Goal: Find specific page/section: Find specific page/section

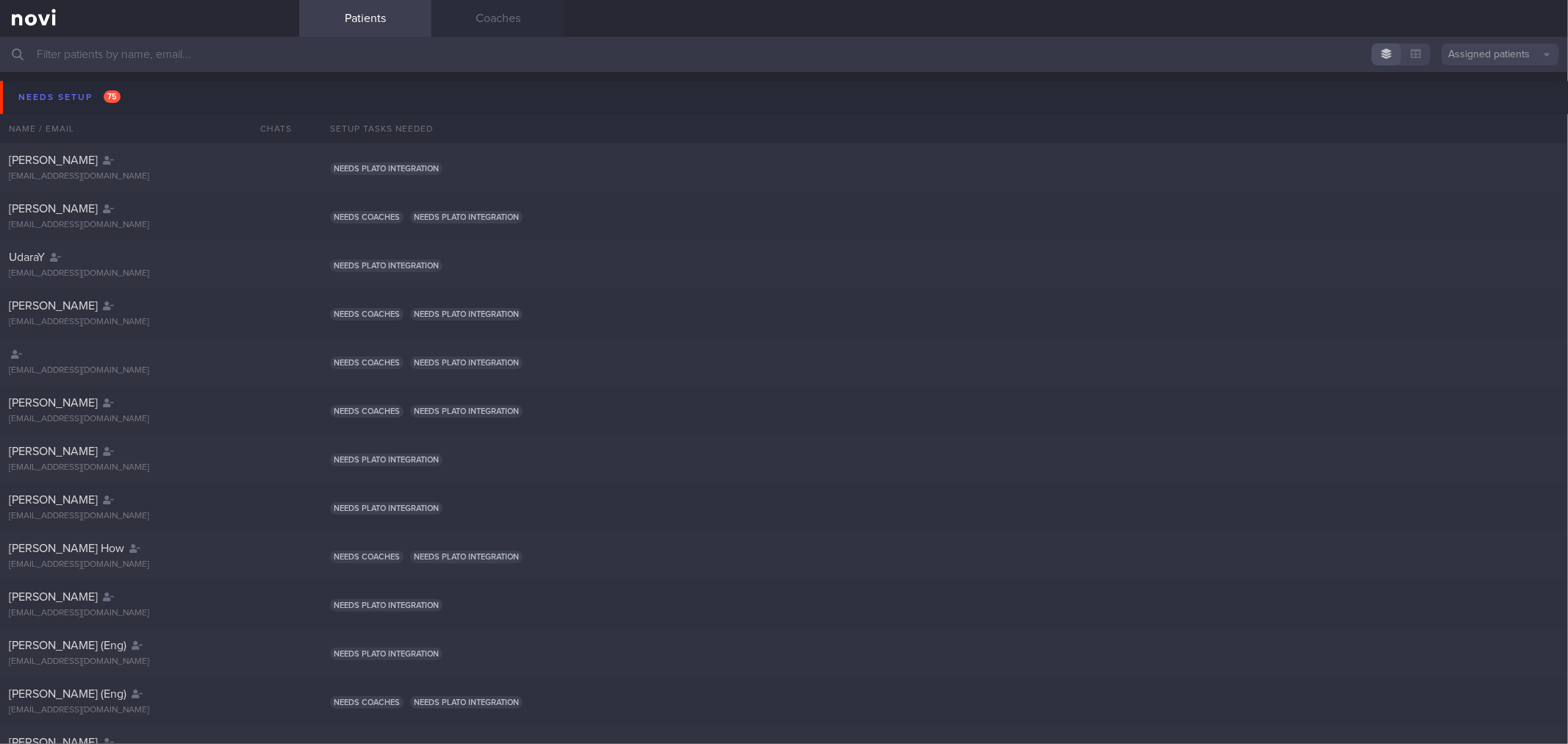
click at [1460, 57] on button "Assigned patients" at bounding box center [1500, 54] width 118 height 22
click at [1452, 108] on button "All active patients" at bounding box center [1500, 101] width 118 height 22
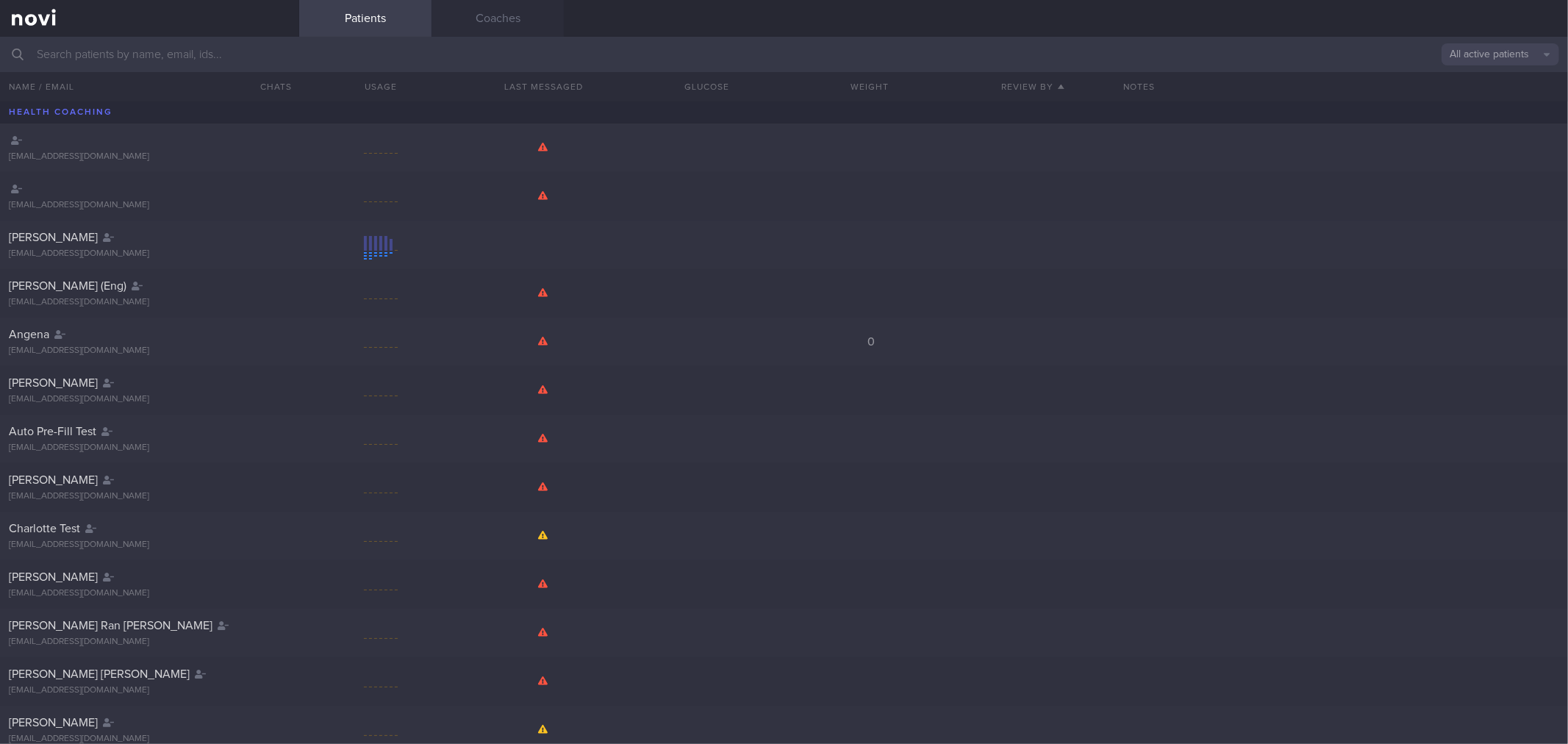
click at [83, 61] on input "text" at bounding box center [784, 54] width 1568 height 35
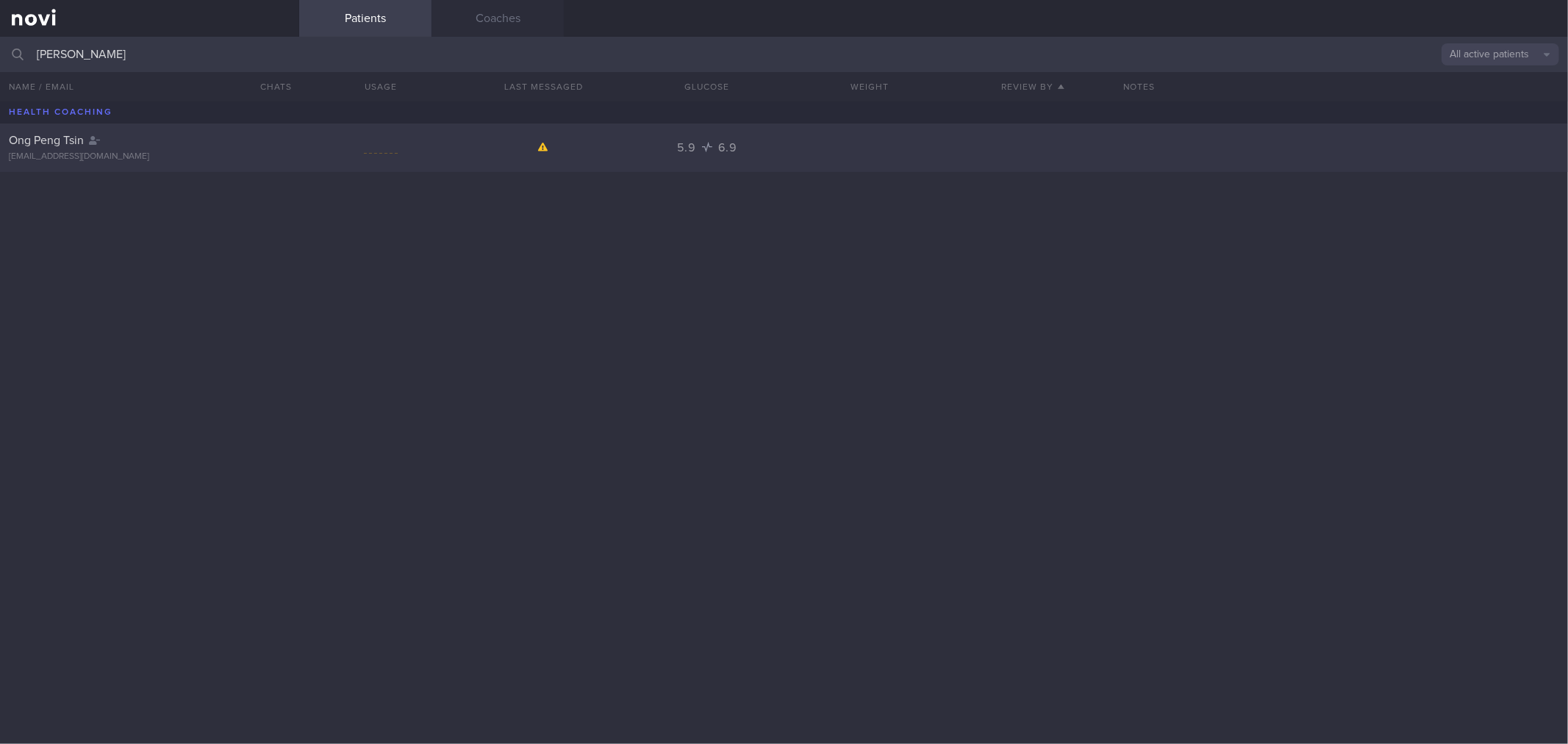
type input "[PERSON_NAME]"
click at [56, 141] on span "Ong Peng Tsin" at bounding box center [46, 140] width 75 height 11
select select "7"
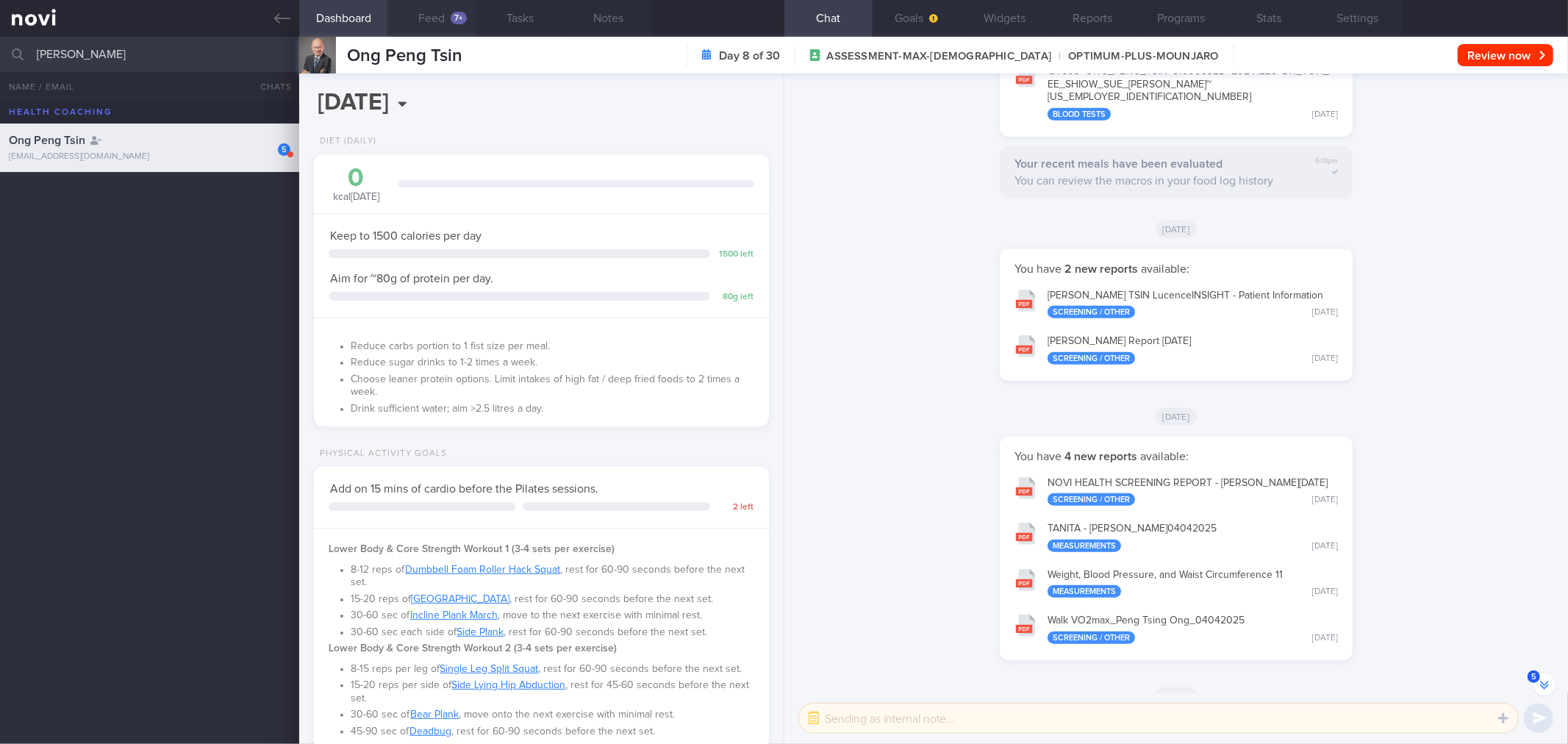
click at [431, 17] on button "Feed 7+" at bounding box center [431, 18] width 88 height 37
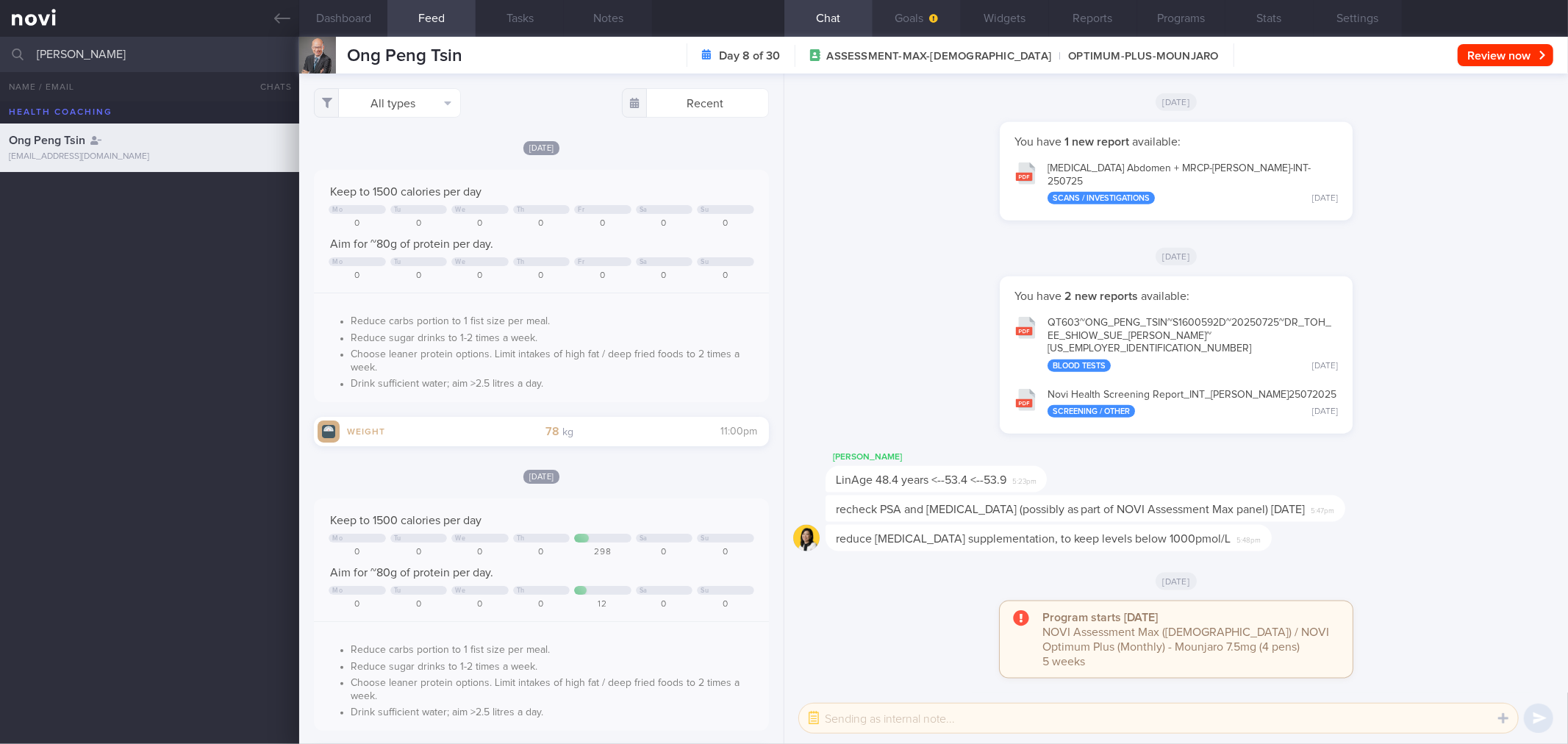
click at [914, 18] on button "Goals" at bounding box center [917, 18] width 88 height 37
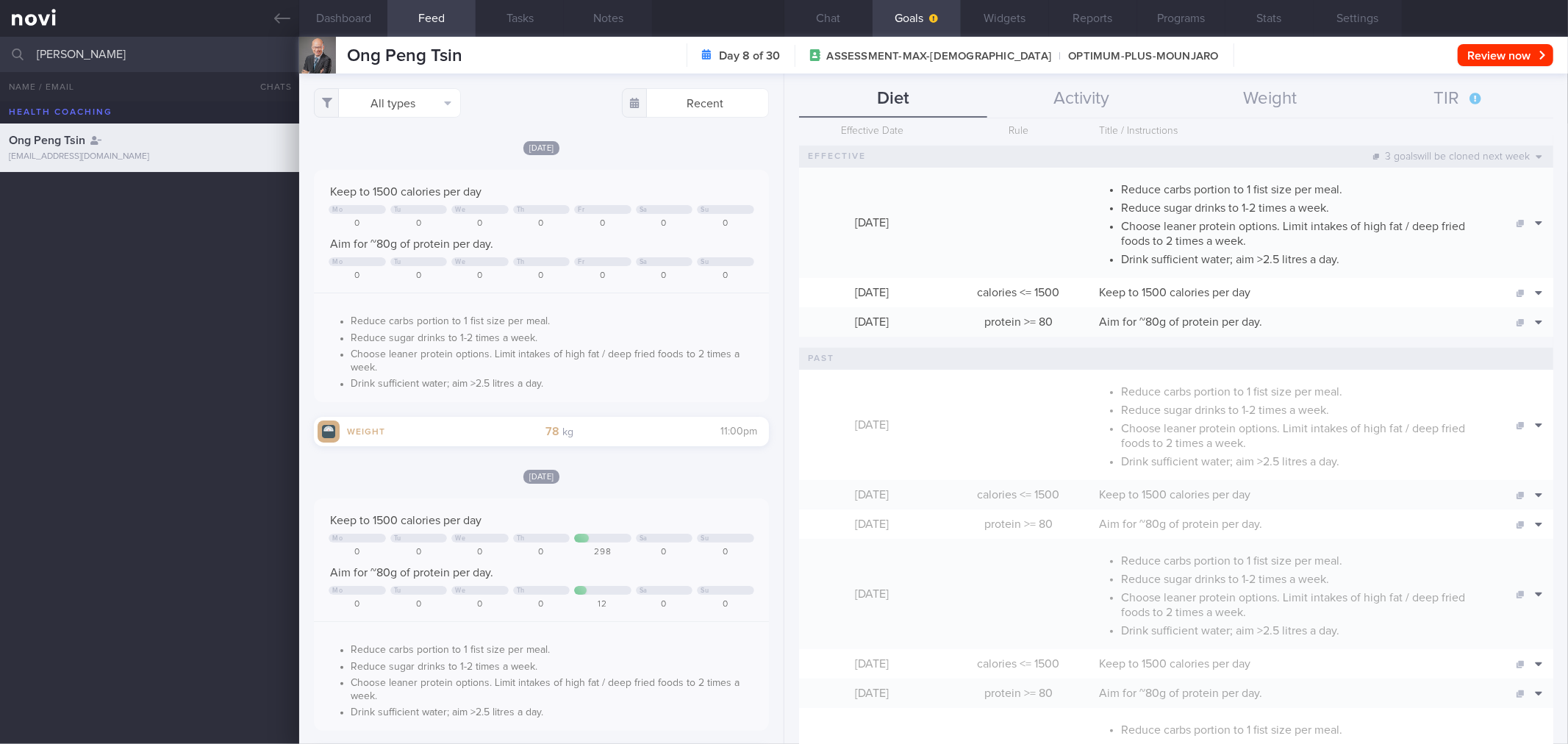
scroll to position [16, 0]
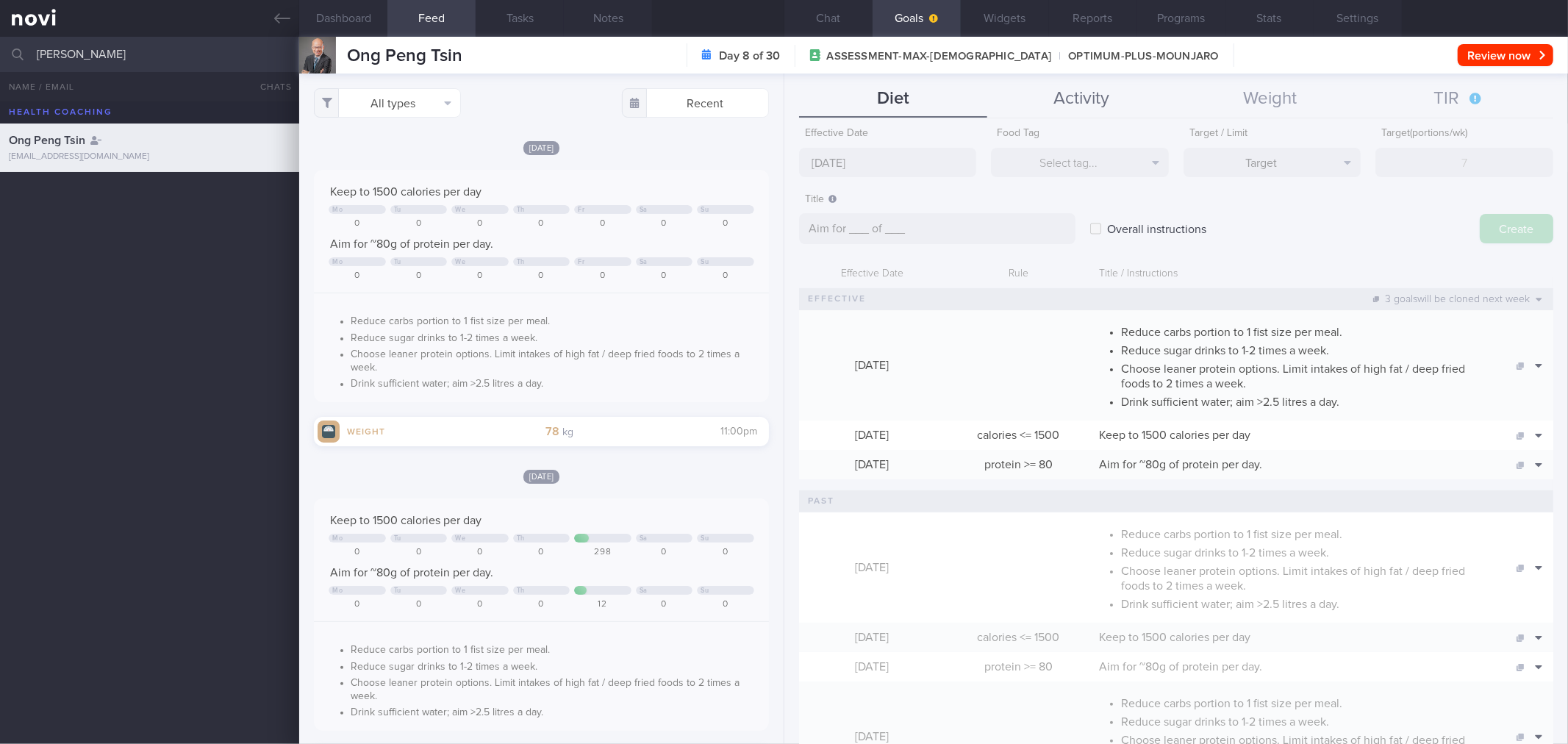
click at [1086, 103] on button "Activity" at bounding box center [1081, 99] width 189 height 37
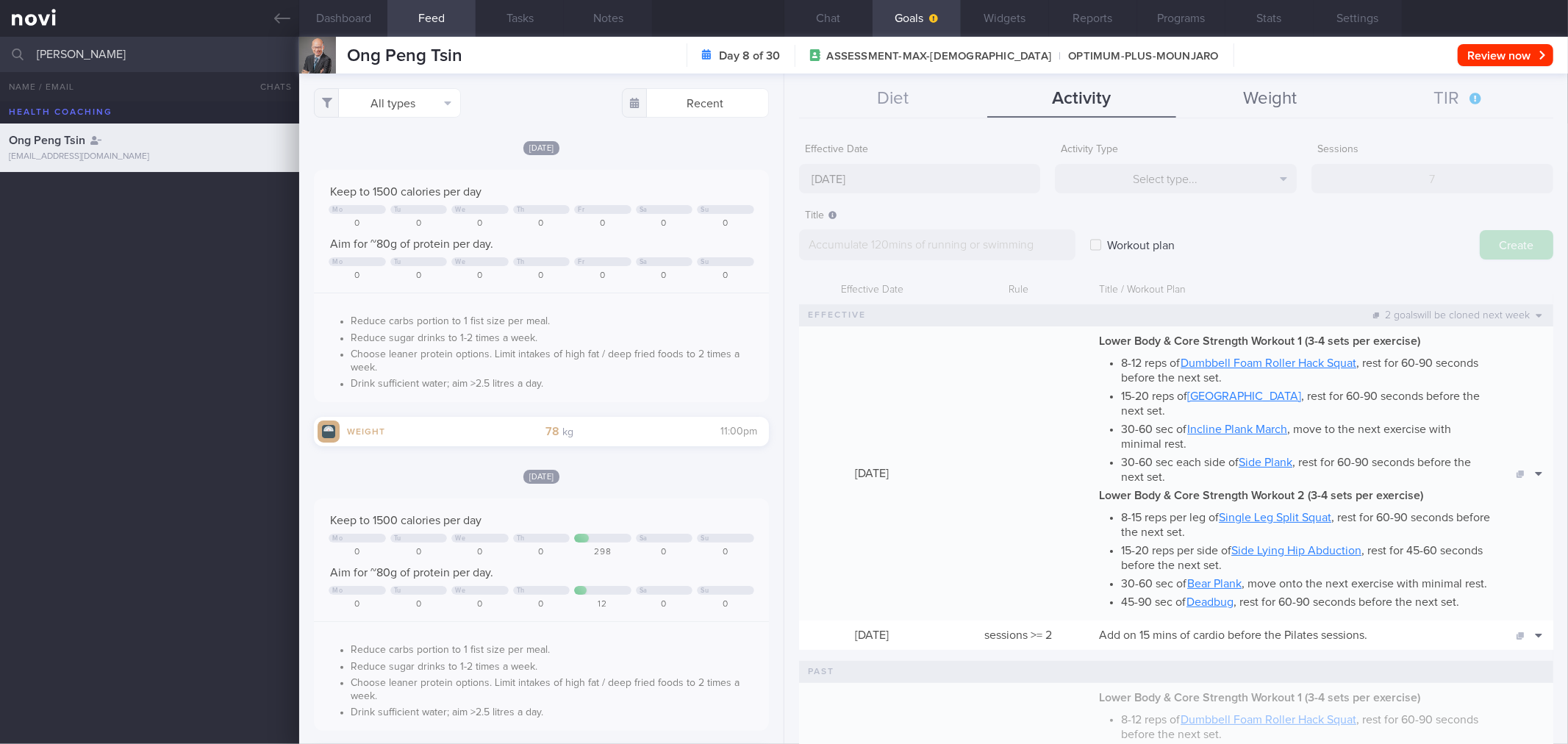
click at [1246, 99] on button "Weight" at bounding box center [1270, 99] width 189 height 37
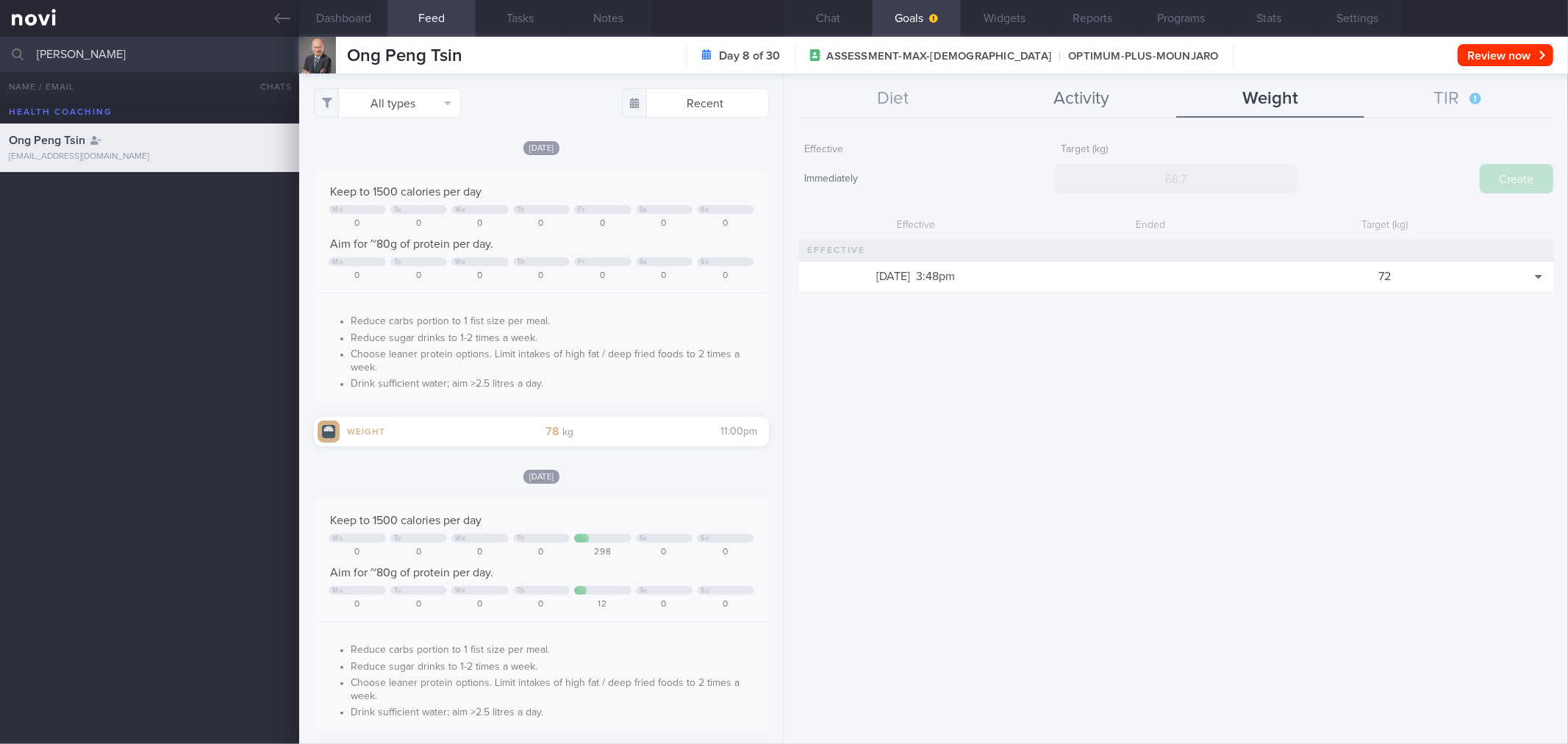
click at [1118, 99] on button "Activity" at bounding box center [1081, 99] width 189 height 37
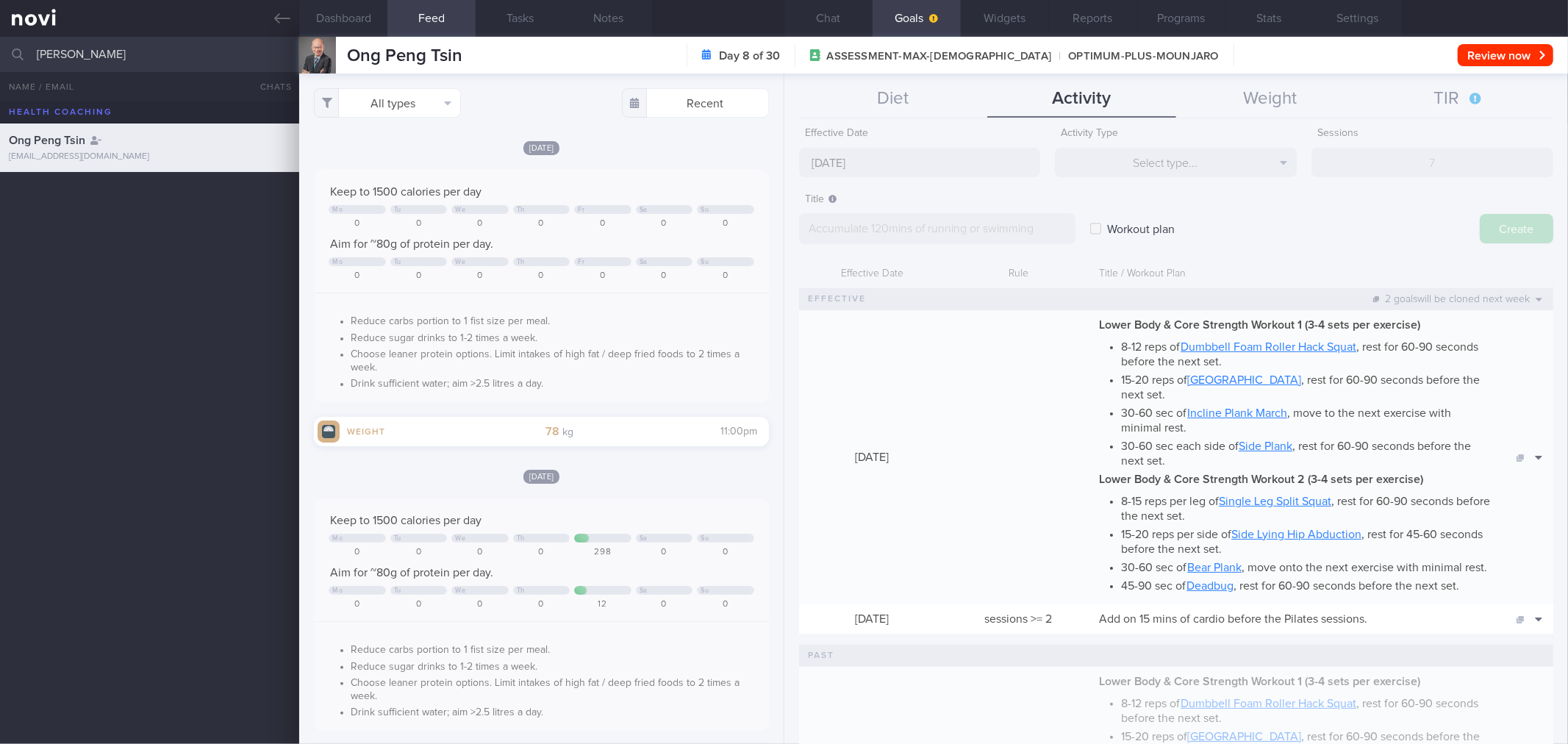
scroll to position [0, 0]
